Goal: Information Seeking & Learning: Learn about a topic

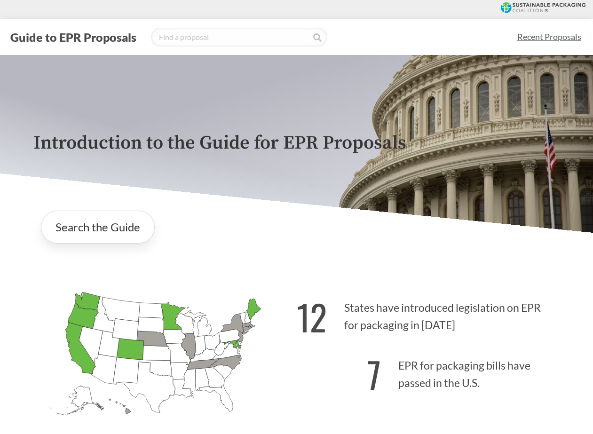
click at [543, 33] on link "Recent Proposals" at bounding box center [549, 36] width 72 height 21
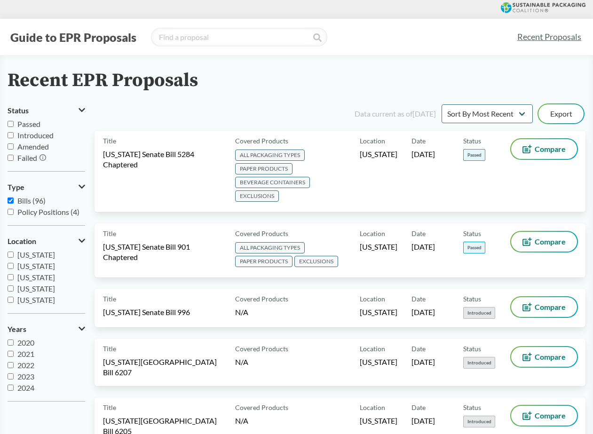
click at [55, 37] on button "Guide to EPR Proposals" at bounding box center [74, 37] width 132 height 15
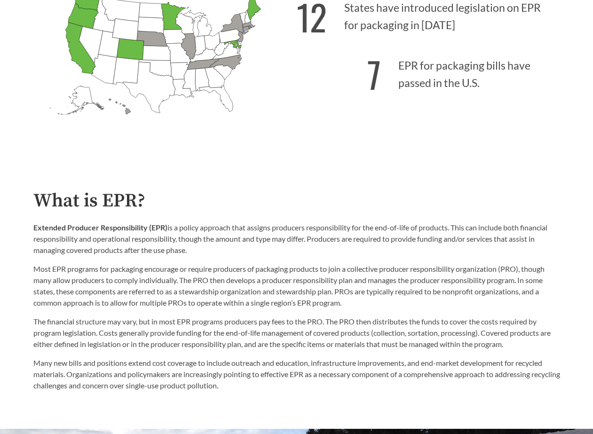
scroll to position [134, 0]
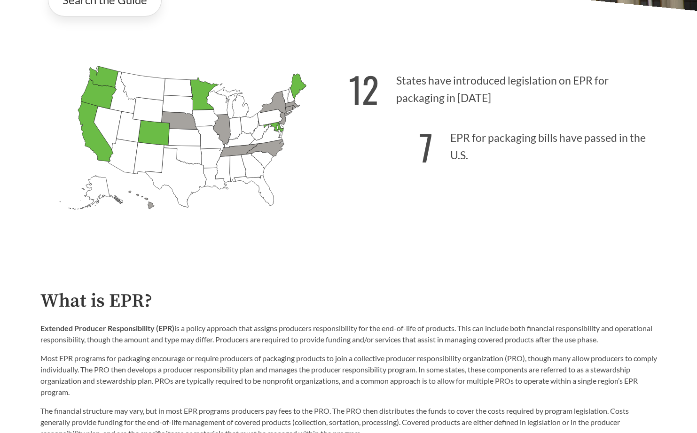
scroll to position [254, 0]
